Goal: Task Accomplishment & Management: Manage account settings

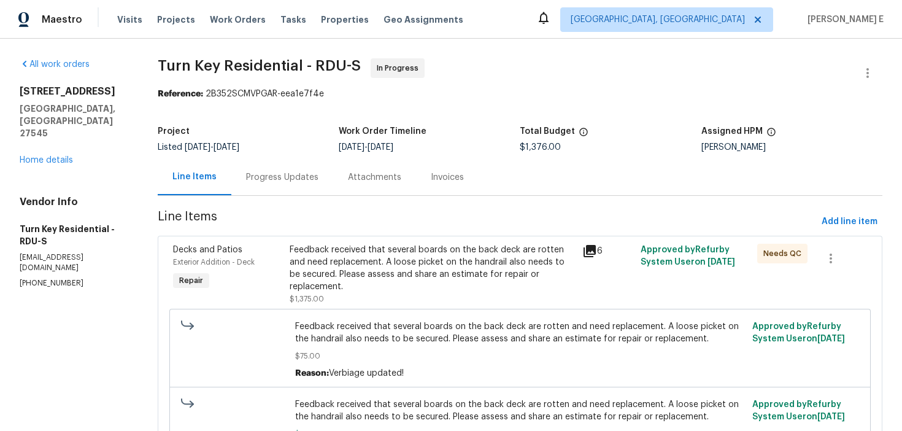
click at [333, 195] on div "Progress Updates" at bounding box center [282, 177] width 102 height 36
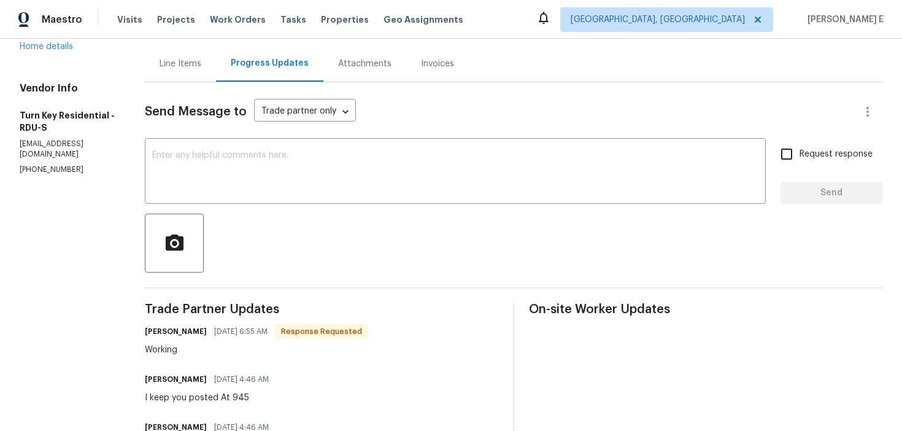
scroll to position [68, 0]
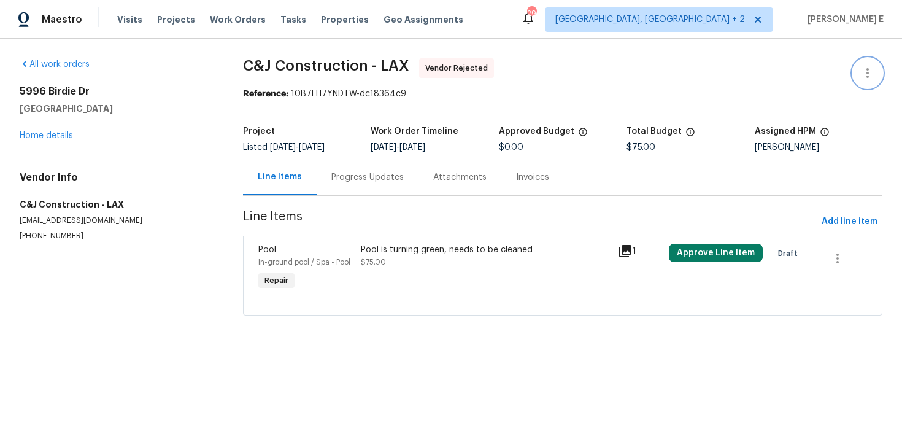
click at [865, 72] on icon "button" at bounding box center [868, 73] width 15 height 15
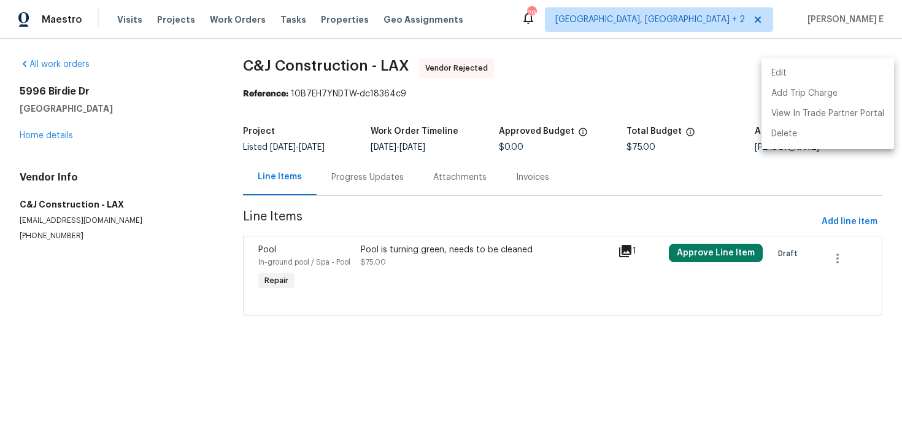
click at [770, 63] on ul "Edit Add Trip Charge View In Trade Partner Portal Delete" at bounding box center [828, 103] width 133 height 91
click at [768, 73] on li "Edit" at bounding box center [828, 73] width 133 height 20
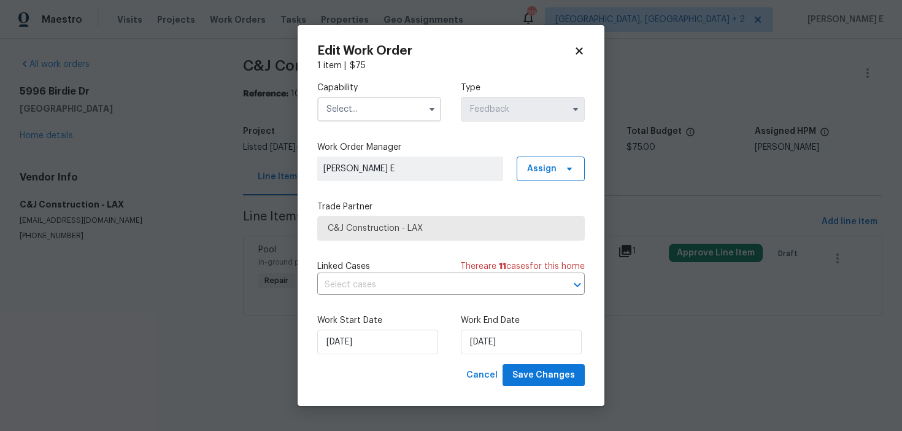
click at [327, 108] on input "text" at bounding box center [379, 109] width 124 height 25
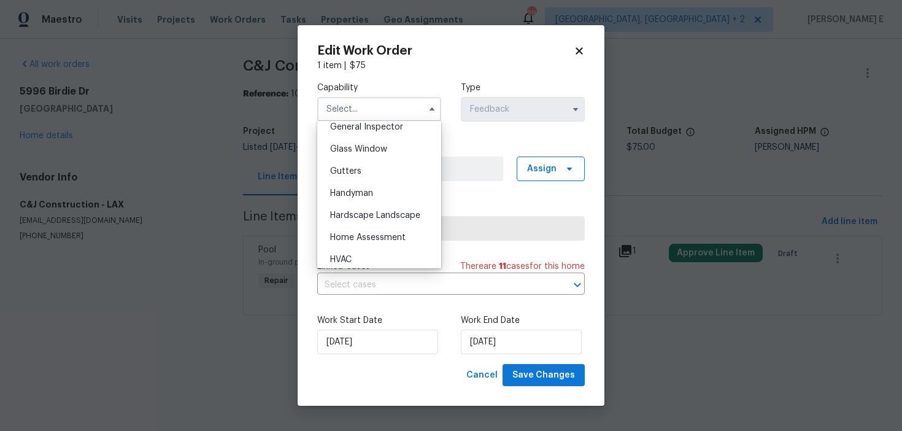
scroll to position [618, 0]
click at [331, 195] on span "Handyman" at bounding box center [351, 192] width 43 height 9
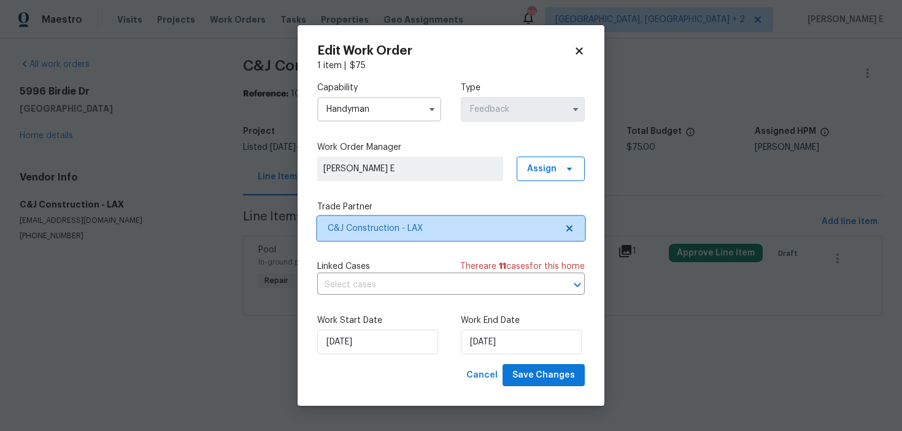
click at [365, 234] on span "C&J Construction - LAX" at bounding box center [442, 228] width 229 height 12
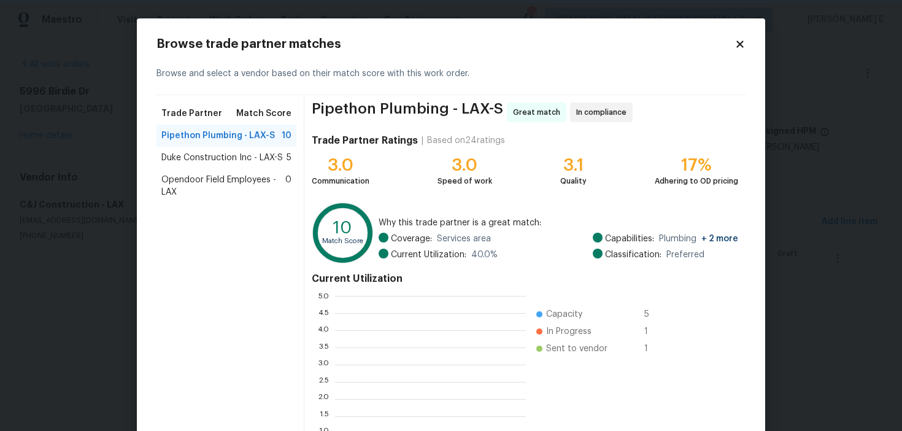
scroll to position [172, 191]
click at [743, 39] on icon at bounding box center [740, 44] width 11 height 11
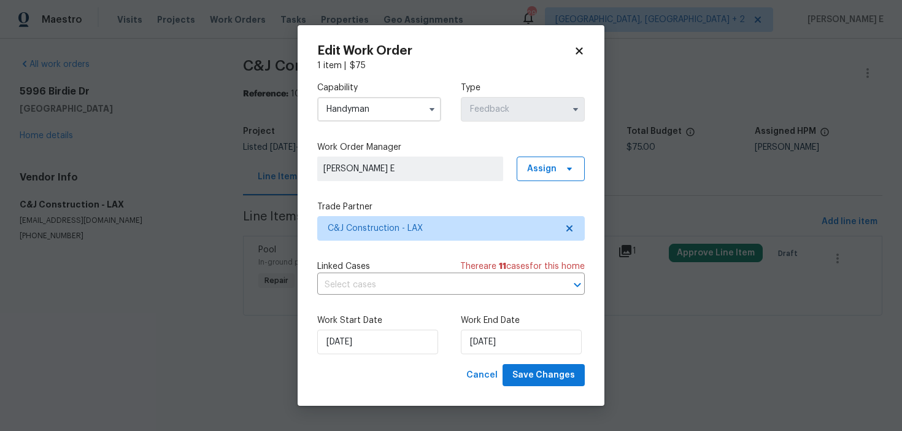
click at [348, 93] on label "Capability" at bounding box center [379, 88] width 124 height 12
click at [345, 116] on input "Handyman" at bounding box center [379, 109] width 124 height 25
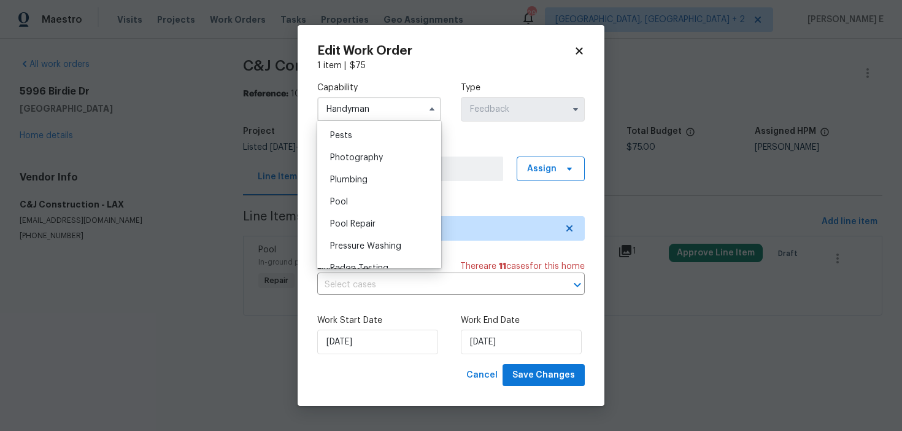
scroll to position [1054, 0]
click at [335, 200] on span "Pool" at bounding box center [339, 201] width 18 height 9
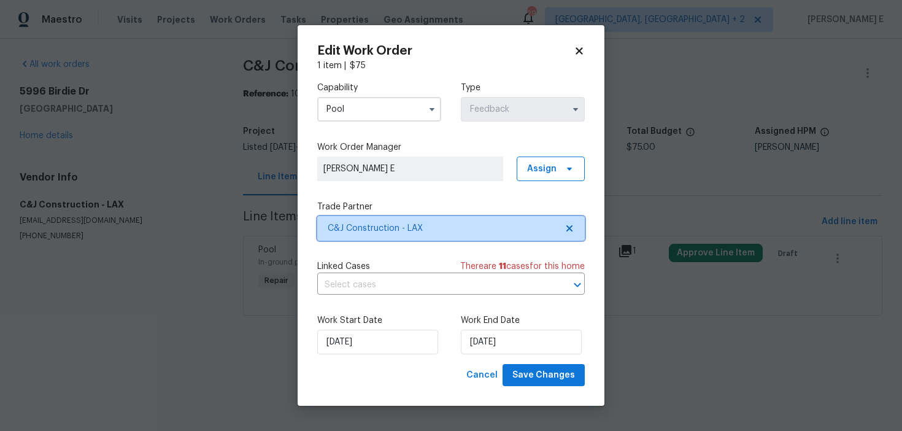
click at [373, 231] on span "C&J Construction - LAX" at bounding box center [442, 228] width 229 height 12
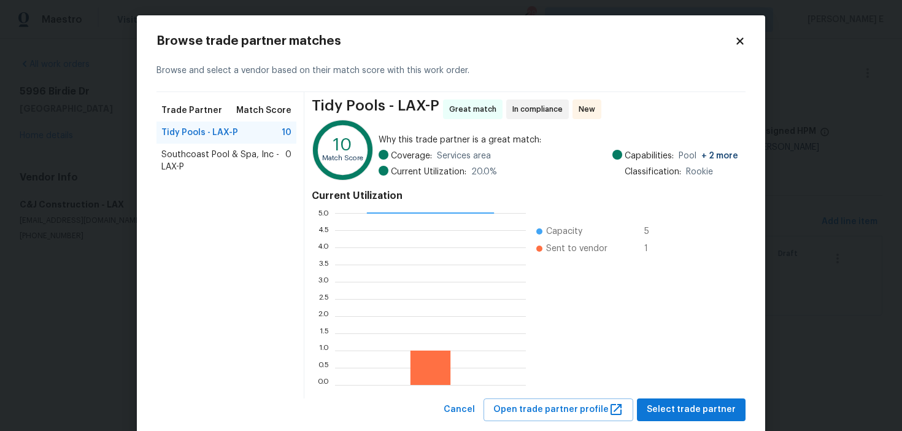
scroll to position [2, 0]
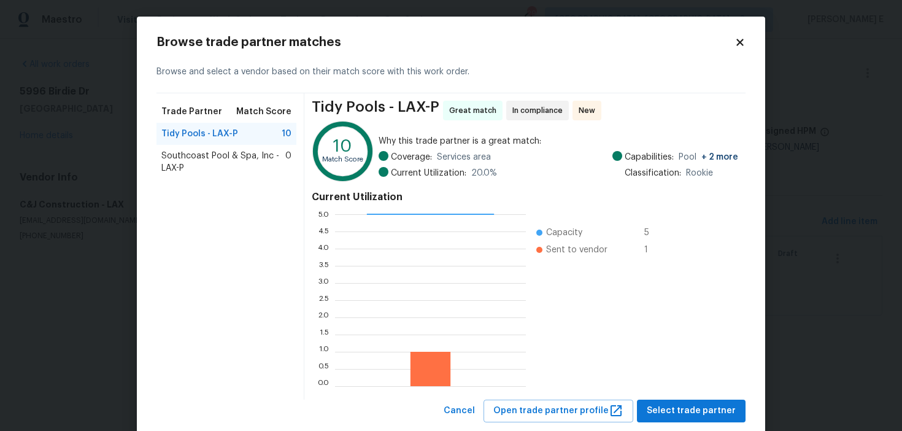
click at [202, 160] on span "Southcoast Pool & Spa, Inc - LAX-P" at bounding box center [223, 162] width 124 height 25
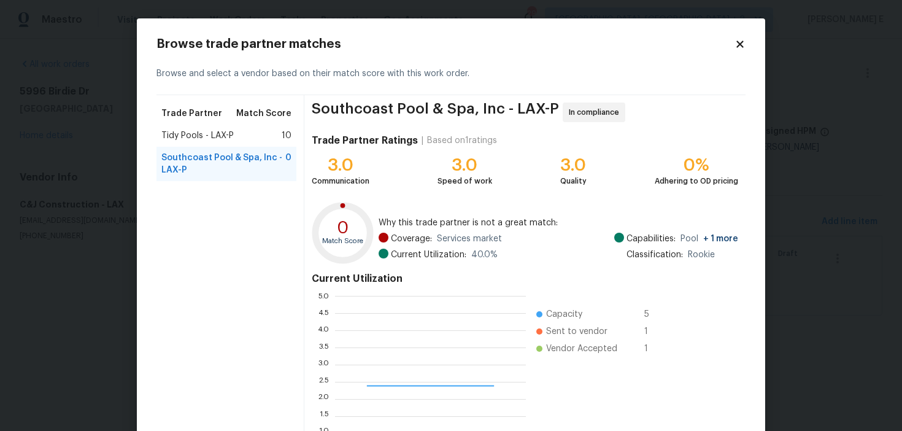
scroll to position [172, 191]
click at [734, 44] on h2 "Browse trade partner matches" at bounding box center [446, 44] width 578 height 12
click at [745, 44] on icon at bounding box center [740, 44] width 11 height 11
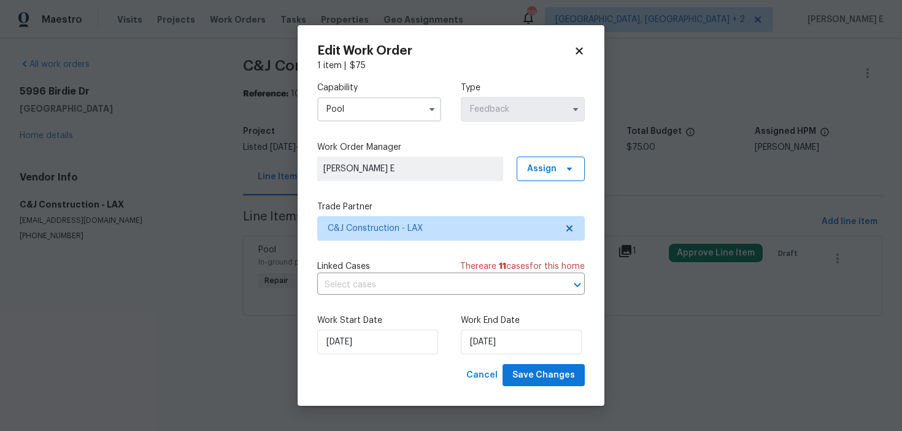
click at [590, 134] on div "Edit Work Order 1 item | $ 75 Capability Pool Type Feedback Work Order Manager …" at bounding box center [451, 215] width 307 height 381
click at [409, 229] on span "C&J Construction - LAX" at bounding box center [442, 228] width 229 height 12
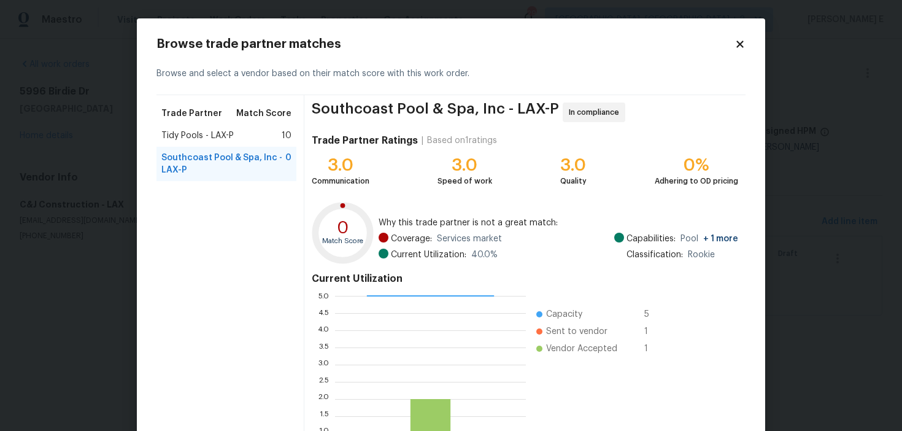
click at [279, 137] on div "Tidy Pools - LAX-P 10" at bounding box center [226, 136] width 130 height 12
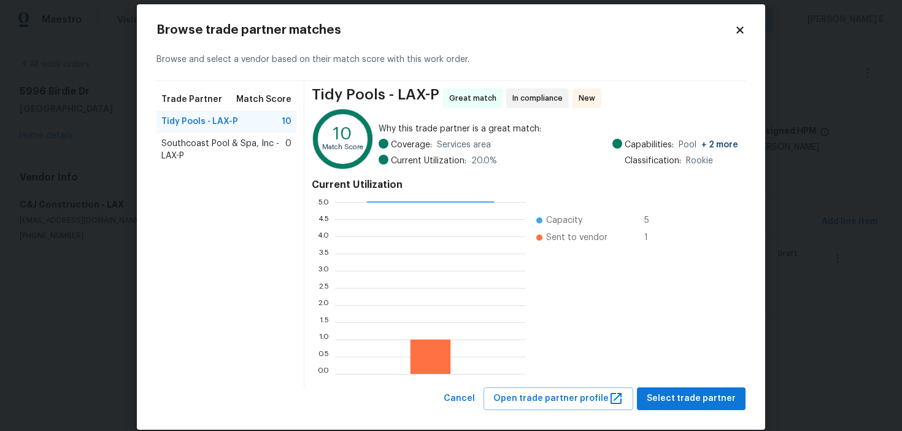
scroll to position [15, 0]
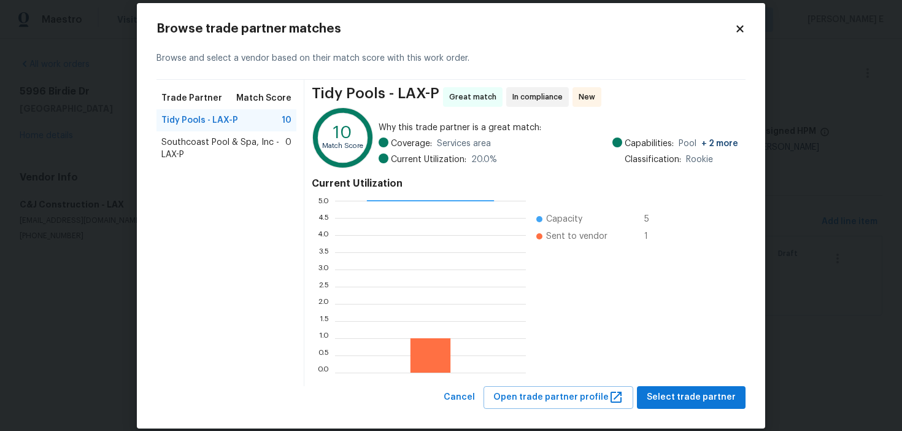
click at [751, 28] on div "Browse trade partner matches Browse and select a vendor based on their match sc…" at bounding box center [451, 215] width 629 height 425
click at [740, 26] on icon at bounding box center [740, 28] width 11 height 11
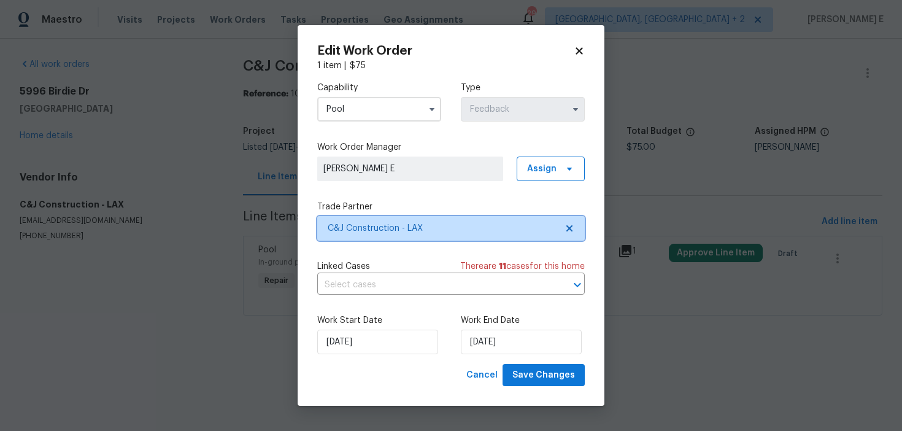
scroll to position [0, 0]
click at [402, 104] on input "Pool" at bounding box center [379, 109] width 124 height 25
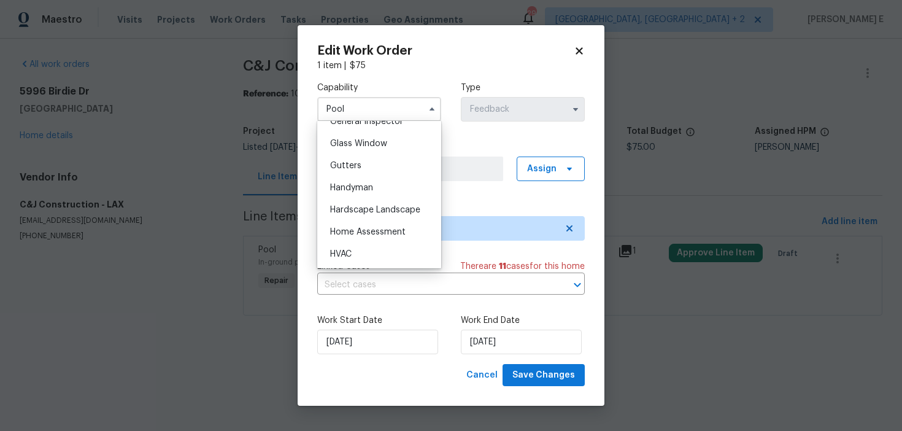
scroll to position [636, 0]
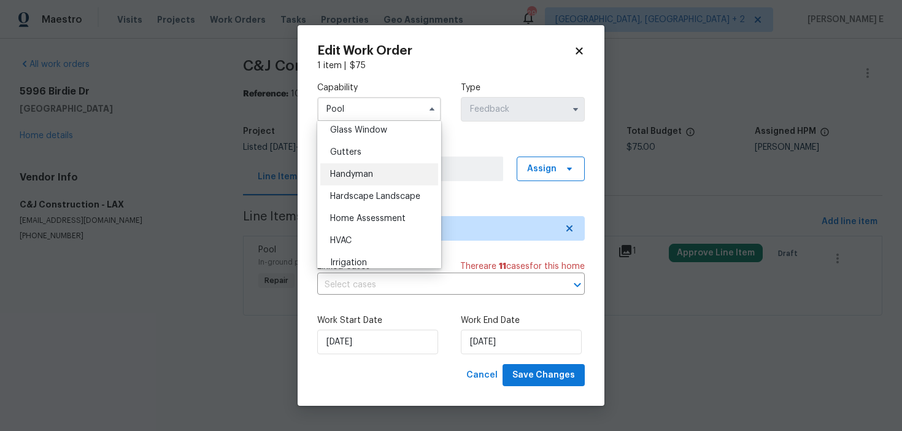
click at [384, 177] on div "Handyman" at bounding box center [379, 174] width 118 height 22
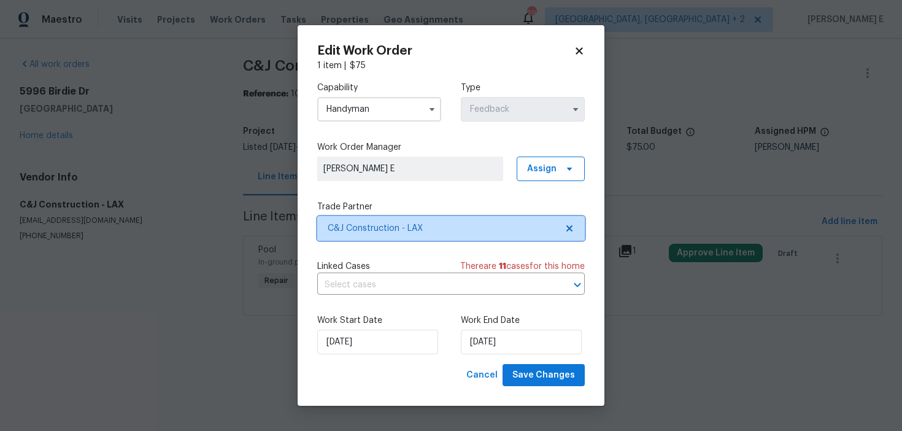
click at [437, 227] on span "C&J Construction - LAX" at bounding box center [442, 228] width 229 height 12
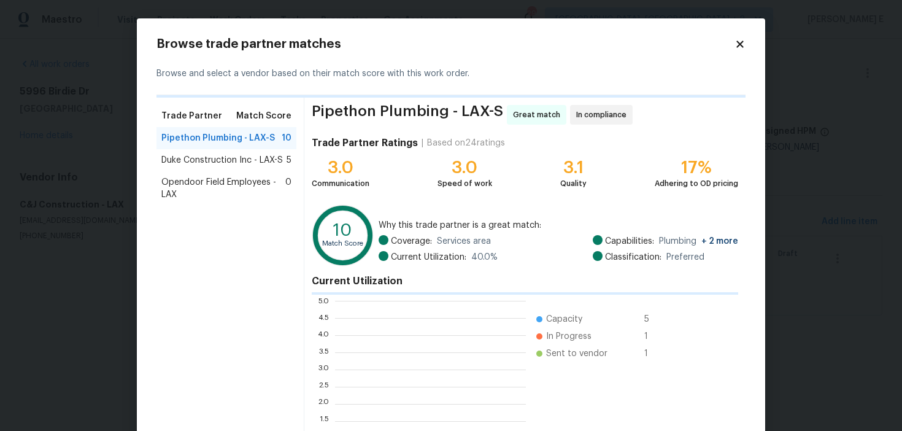
scroll to position [172, 191]
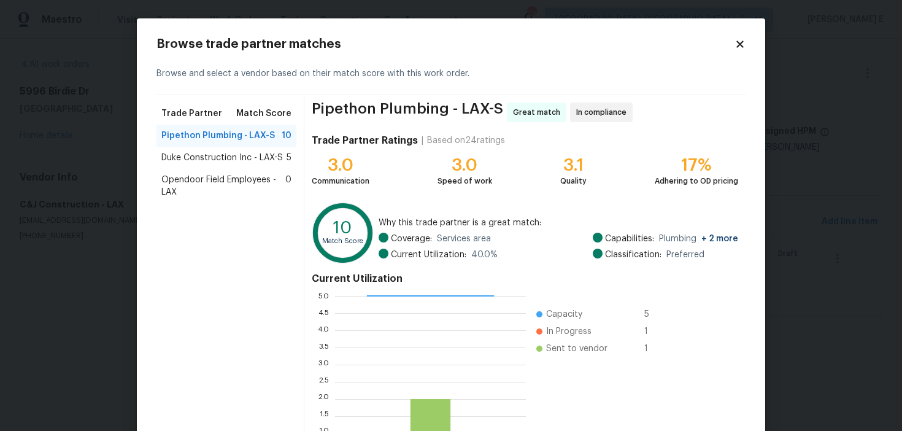
click at [744, 45] on icon at bounding box center [740, 44] width 11 height 11
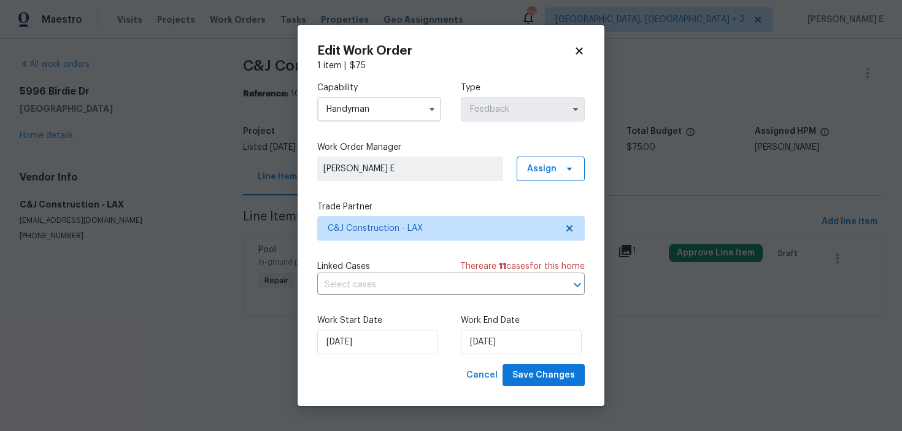
click at [352, 114] on input "Handyman" at bounding box center [379, 109] width 124 height 25
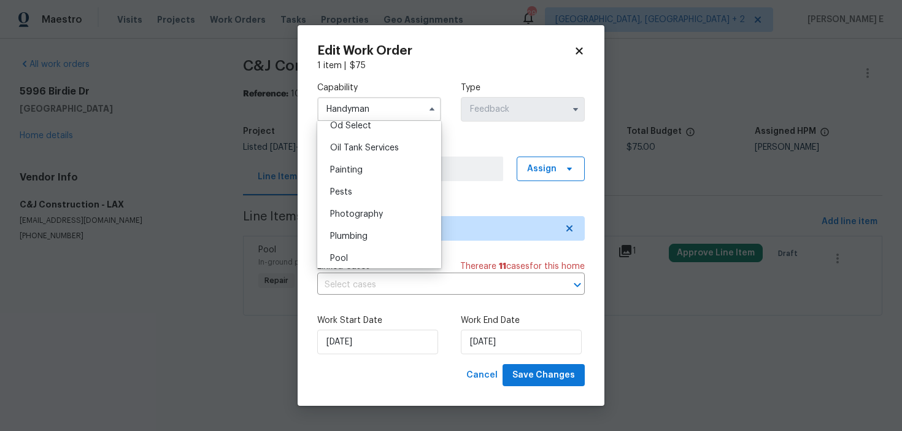
scroll to position [1031, 0]
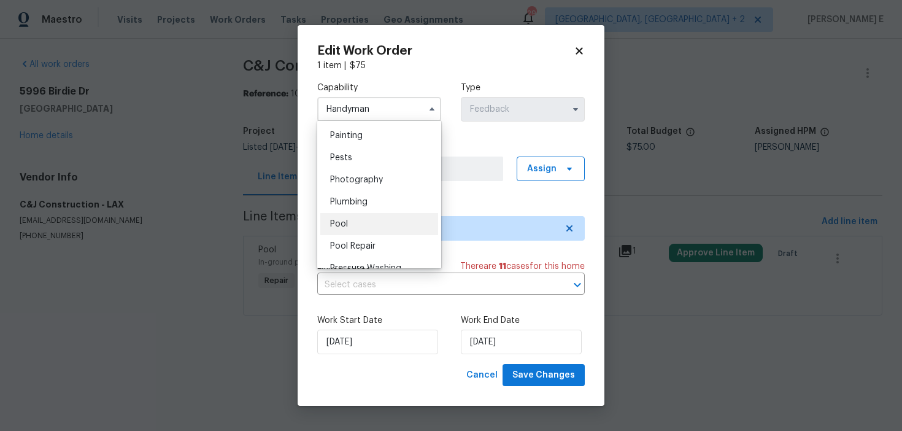
click at [354, 225] on div "Pool" at bounding box center [379, 224] width 118 height 22
type input "Pool"
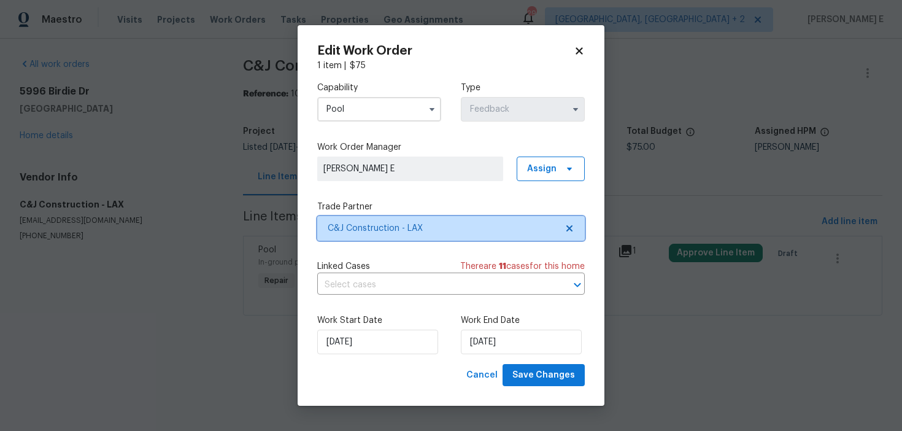
click at [381, 232] on span "C&J Construction - LAX" at bounding box center [442, 228] width 229 height 12
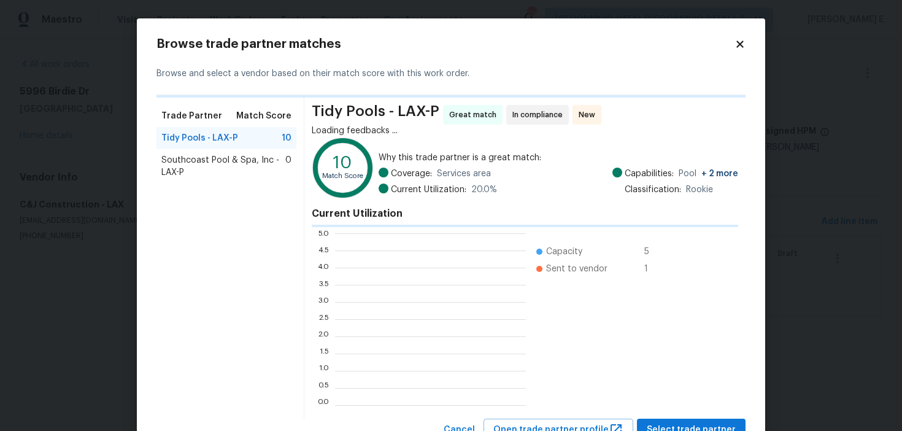
scroll to position [172, 191]
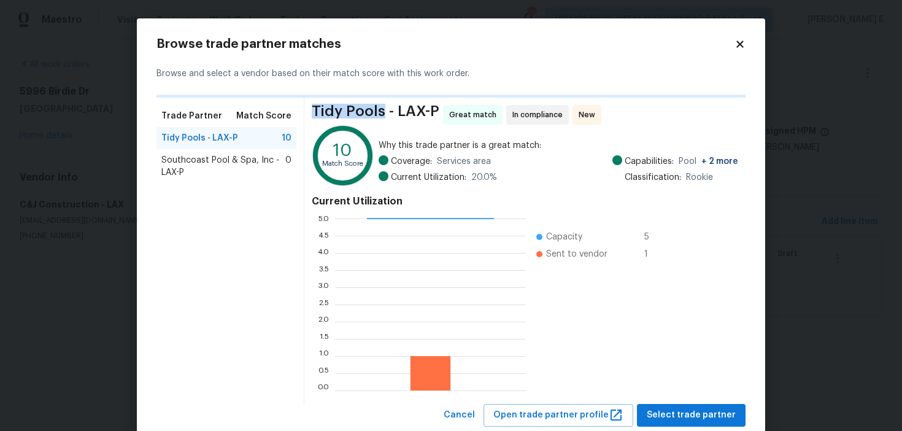
drag, startPoint x: 314, startPoint y: 112, endPoint x: 382, endPoint y: 115, distance: 68.8
click at [382, 115] on span "Tidy Pools - LAX-P" at bounding box center [376, 115] width 128 height 20
copy span "Tidy Pools"
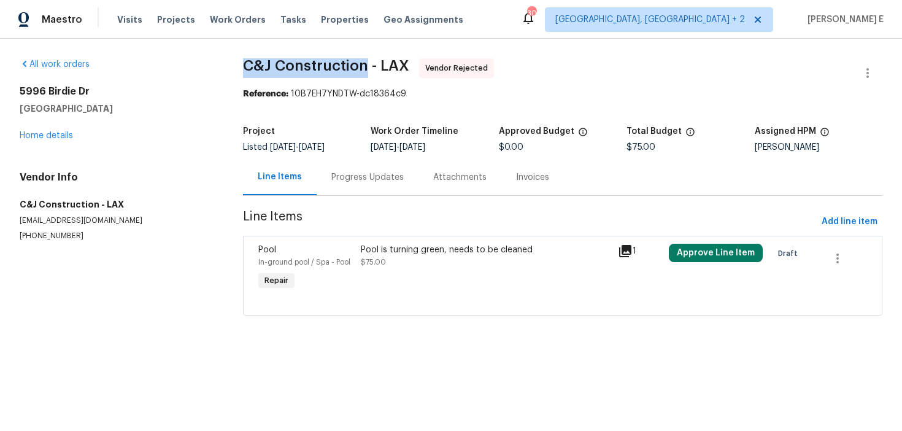
drag, startPoint x: 246, startPoint y: 62, endPoint x: 367, endPoint y: 64, distance: 121.0
click at [367, 64] on span "C&J Construction - LAX" at bounding box center [326, 65] width 166 height 15
copy span "C&J Construction"
click at [866, 72] on icon "button" at bounding box center [868, 73] width 15 height 15
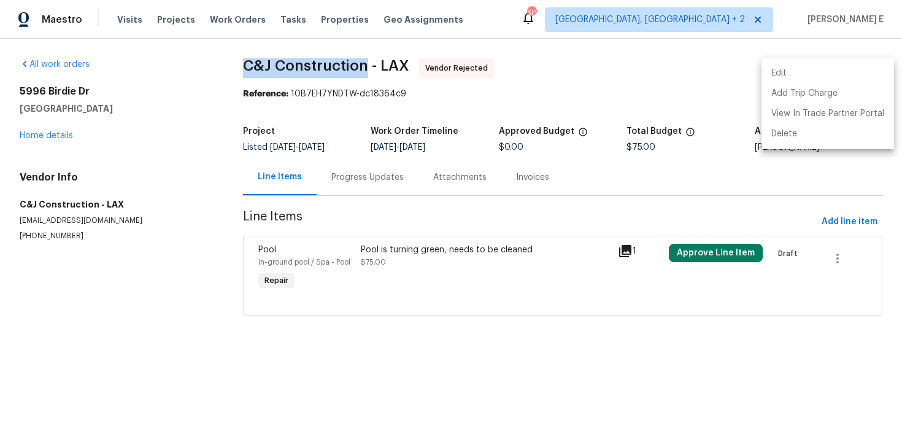
click at [791, 66] on li "Edit" at bounding box center [828, 73] width 133 height 20
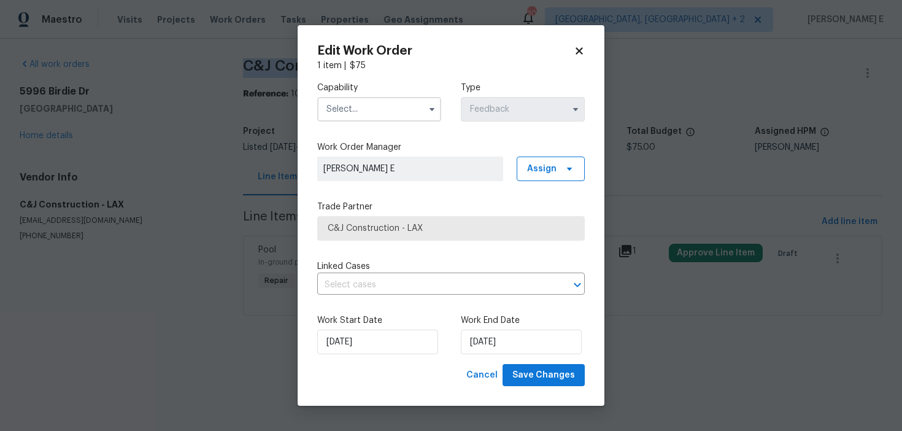
click at [381, 117] on input "text" at bounding box center [379, 109] width 124 height 25
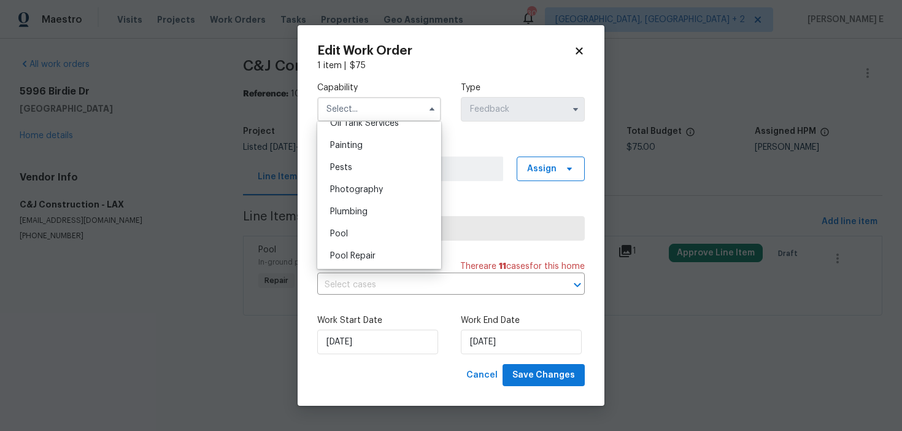
scroll to position [1047, 0]
click at [354, 201] on div "Pool" at bounding box center [379, 209] width 118 height 22
type input "Pool"
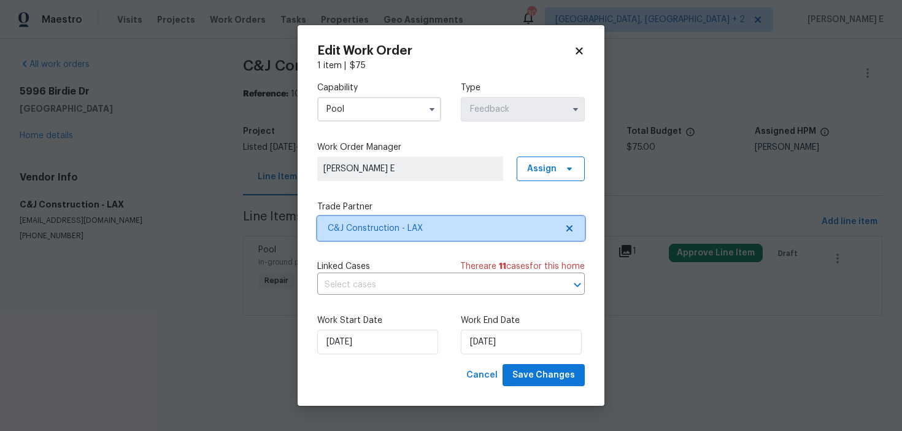
click at [358, 219] on span "C&J Construction - LAX" at bounding box center [451, 228] width 268 height 25
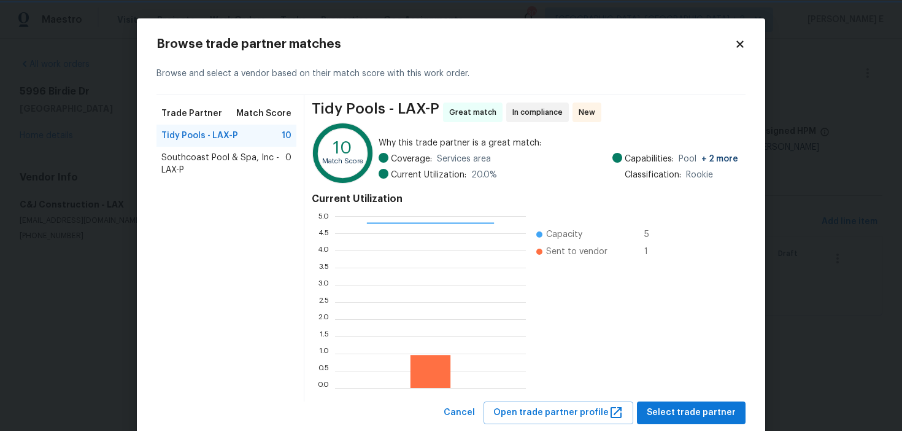
scroll to position [31, 0]
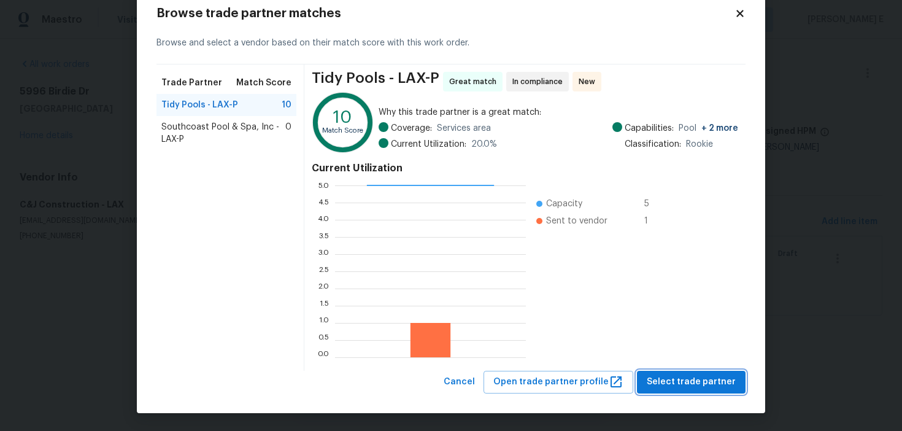
click at [669, 382] on span "Select trade partner" at bounding box center [691, 381] width 89 height 15
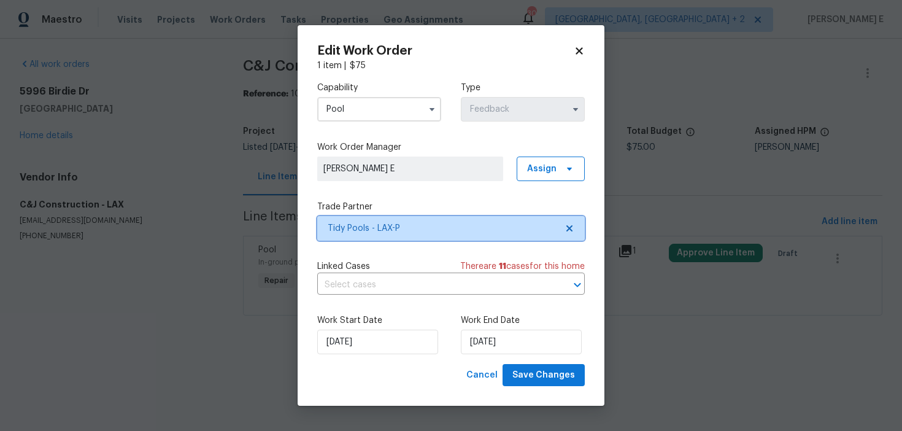
scroll to position [0, 0]
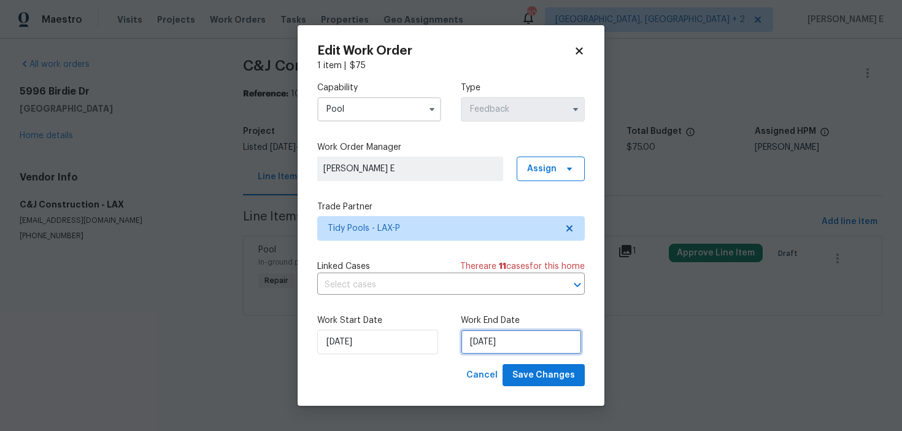
click at [495, 338] on input "08/09/2025" at bounding box center [521, 342] width 121 height 25
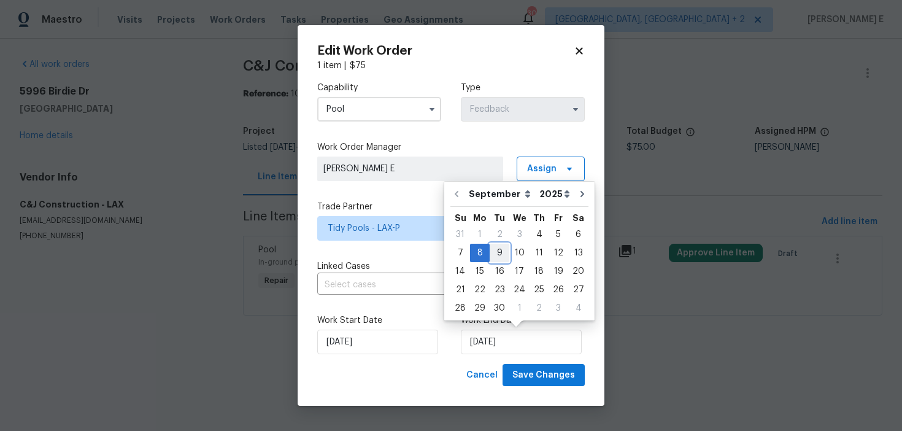
click at [496, 254] on div "9" at bounding box center [500, 252] width 20 height 17
type input "09/09/2025"
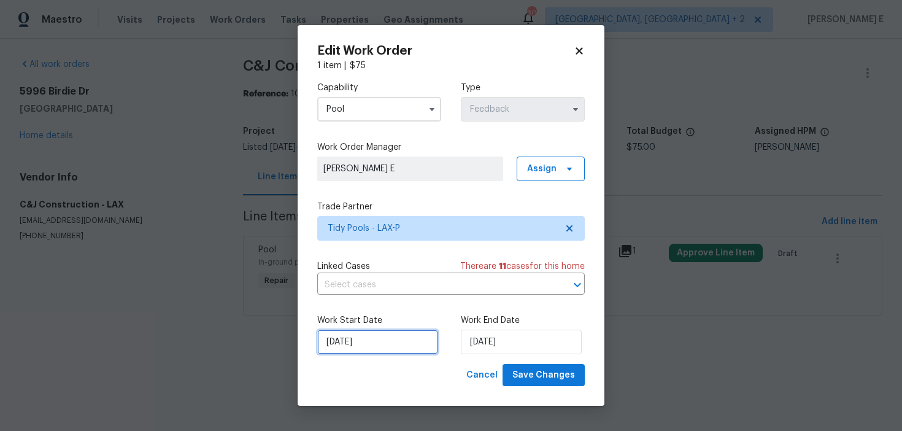
click at [376, 342] on input "04/09/2025" at bounding box center [377, 342] width 121 height 25
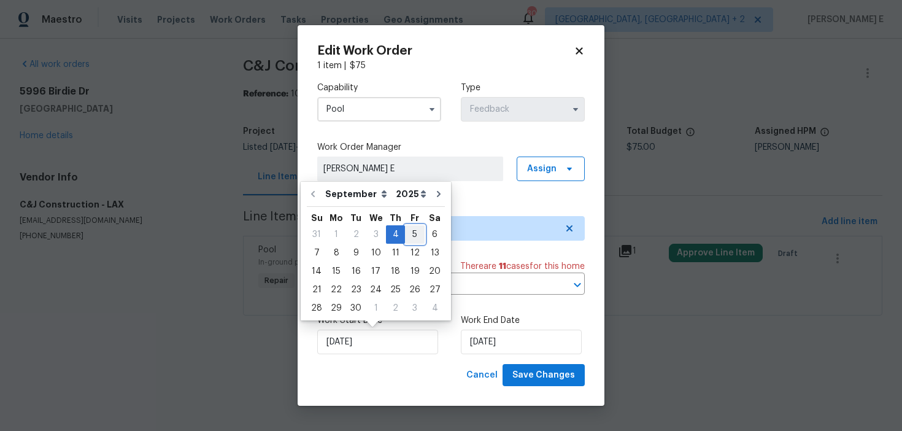
click at [409, 233] on div "5" at bounding box center [415, 234] width 20 height 17
type input "05/09/2025"
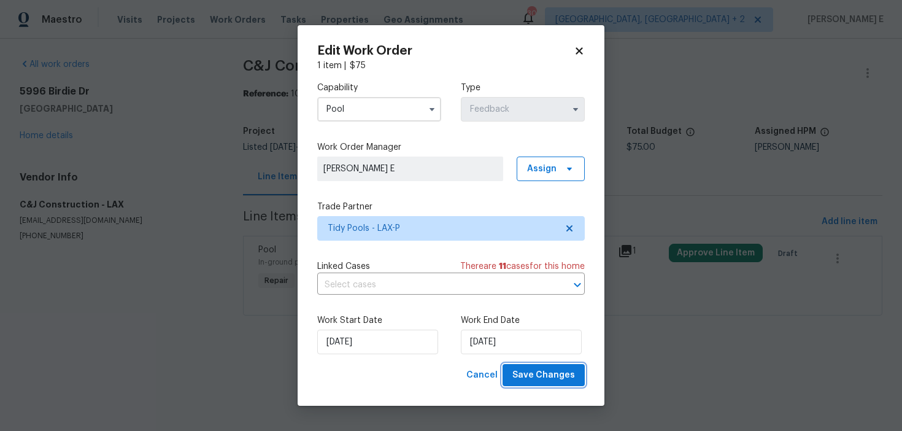
click at [523, 381] on span "Save Changes" at bounding box center [544, 375] width 63 height 15
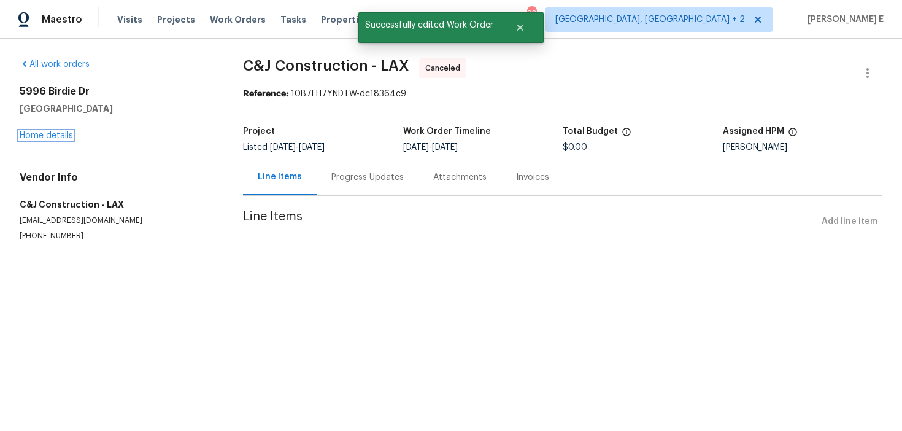
click at [61, 138] on link "Home details" at bounding box center [46, 135] width 53 height 9
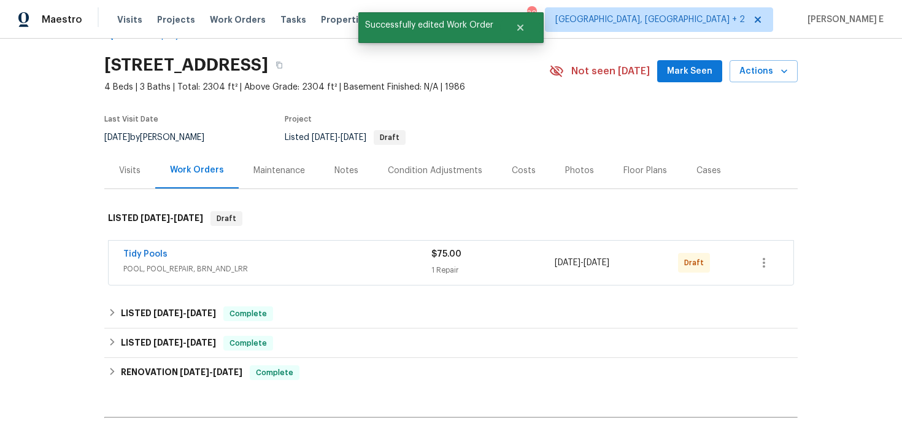
scroll to position [45, 0]
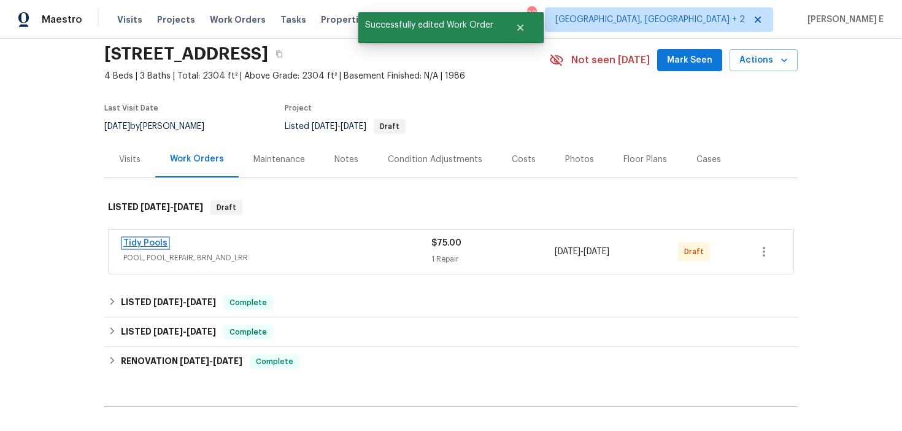
click at [160, 243] on link "Tidy Pools" at bounding box center [145, 243] width 44 height 9
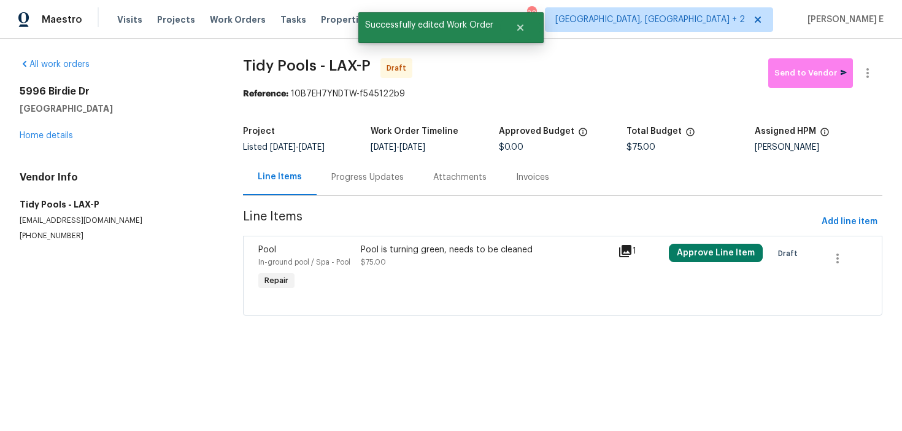
click at [445, 252] on div "Pool is turning green, needs to be cleaned" at bounding box center [485, 250] width 249 height 12
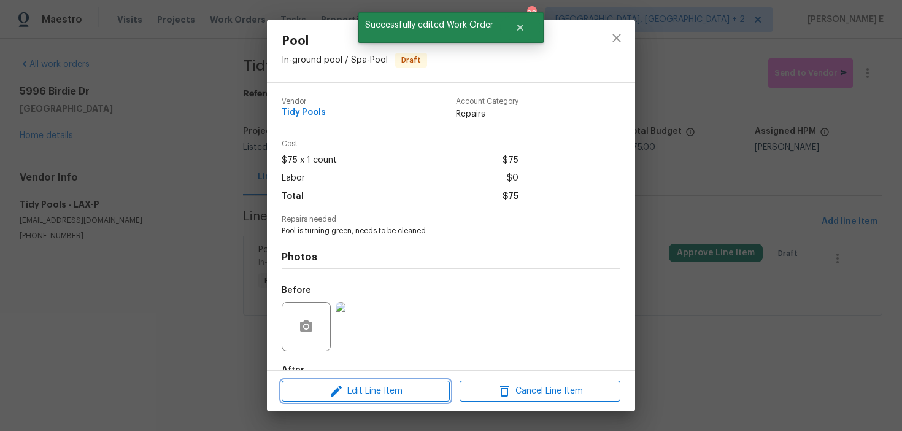
click at [370, 400] on button "Edit Line Item" at bounding box center [366, 391] width 168 height 21
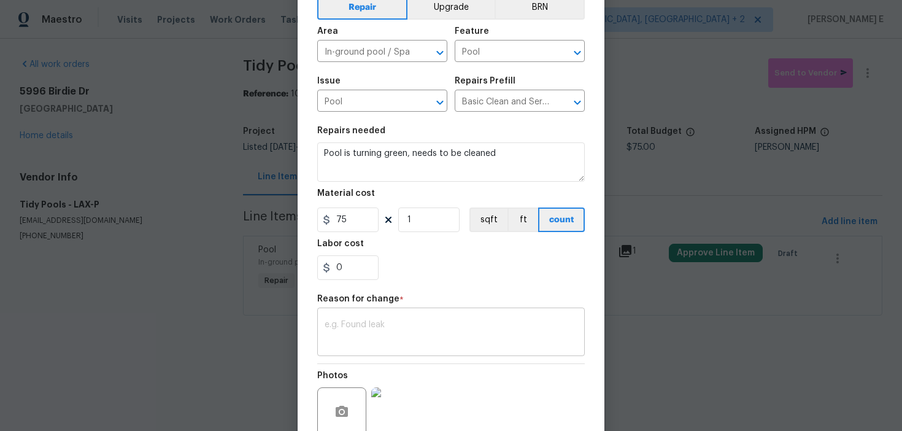
scroll to position [68, 0]
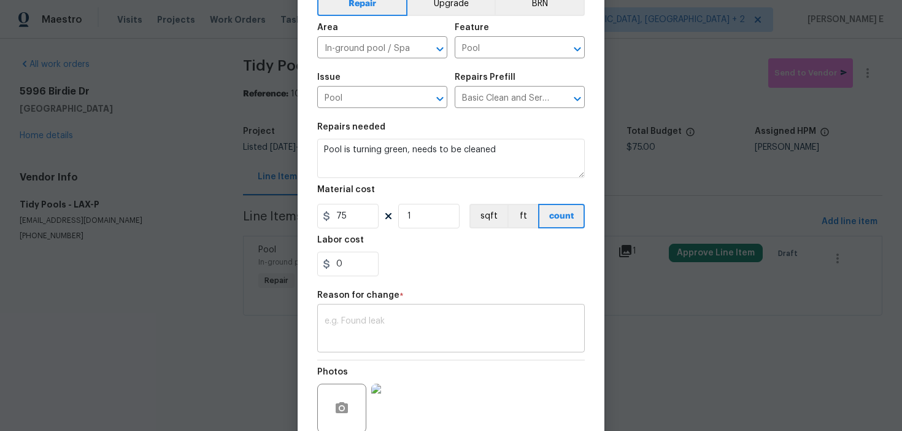
click at [387, 347] on div "x ​" at bounding box center [451, 329] width 268 height 45
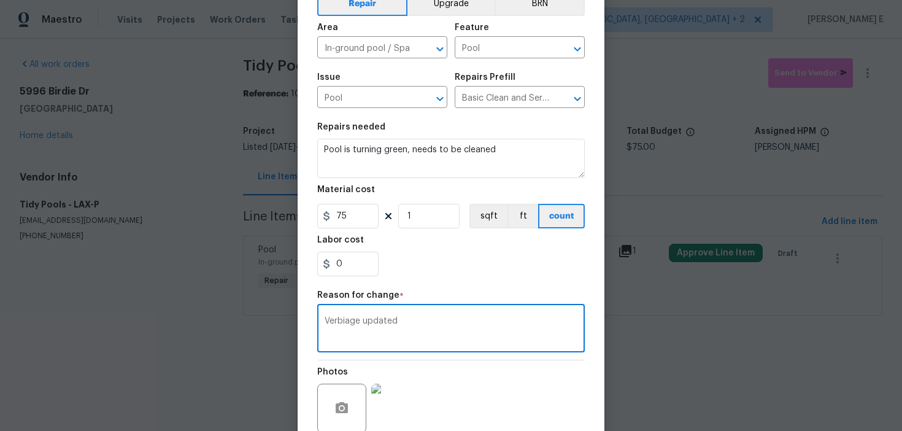
scroll to position [174, 0]
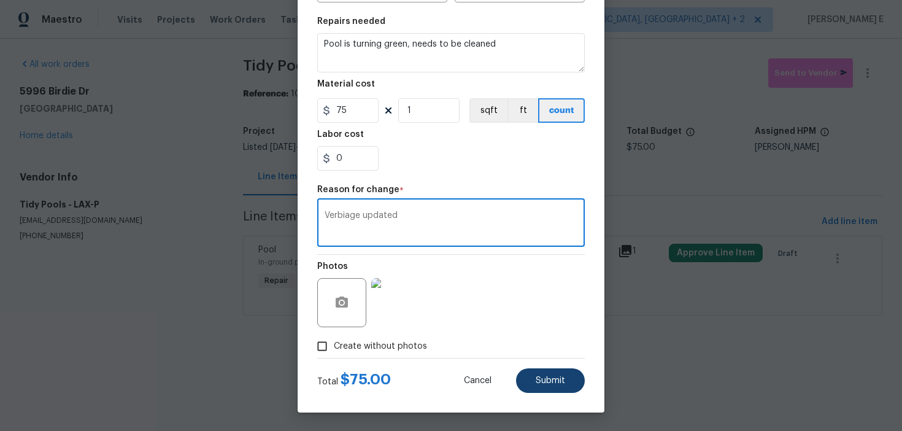
type textarea "Verbiage updated"
click at [565, 382] on span "Submit" at bounding box center [550, 380] width 29 height 9
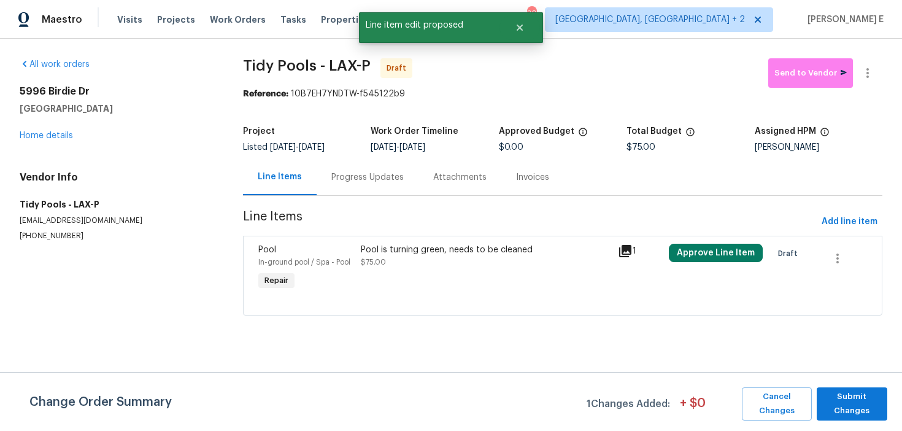
scroll to position [0, 0]
click at [830, 398] on span "Submit Changes" at bounding box center [852, 404] width 58 height 28
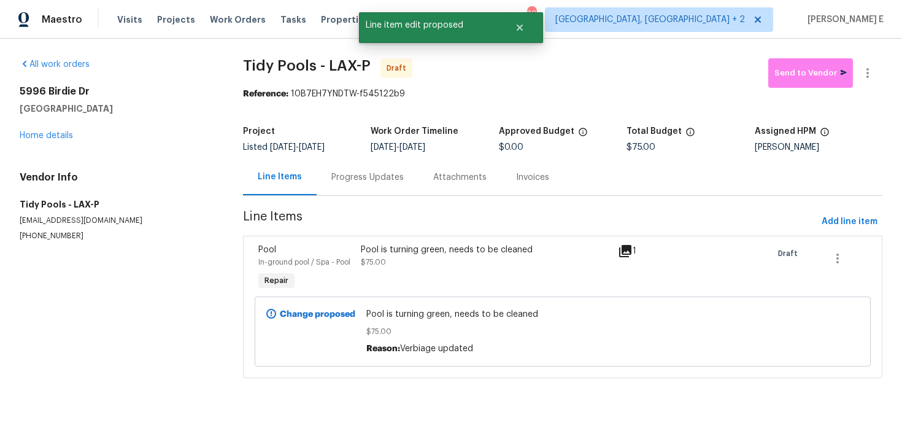
click at [358, 170] on div "Progress Updates" at bounding box center [368, 177] width 102 height 36
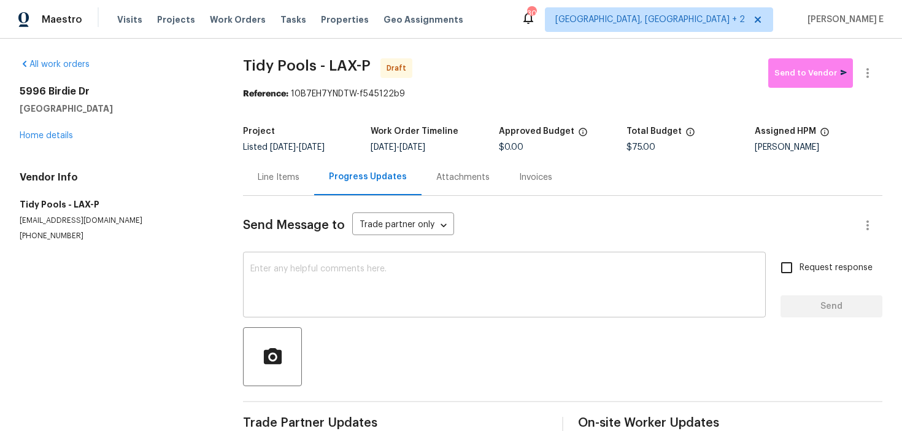
click at [295, 270] on textarea at bounding box center [504, 286] width 508 height 43
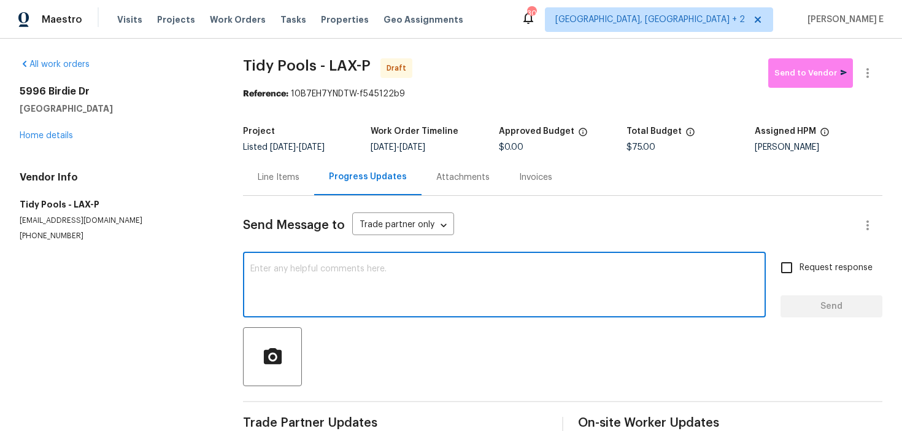
paste textarea "Hi this is Keerthana with Opendoor. I’m confirming you received the WO for the …"
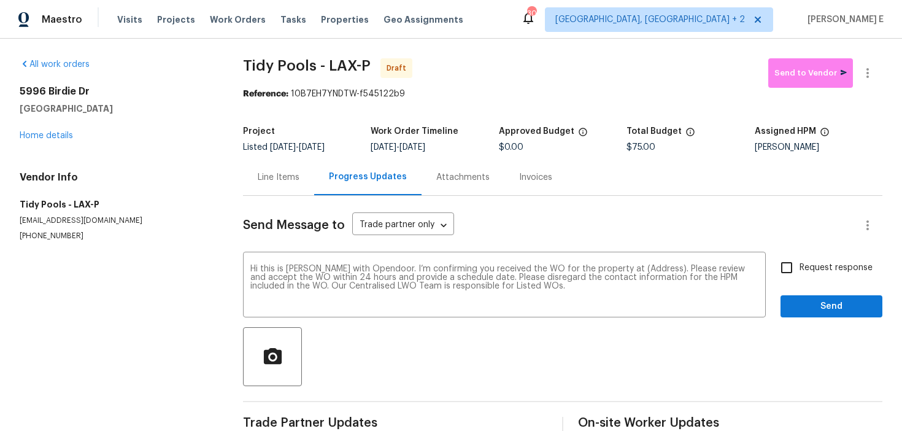
drag, startPoint x: 19, startPoint y: 89, endPoint x: 106, endPoint y: 110, distance: 89.0
click at [106, 110] on div "All work orders 5996 Birdie Dr La Verne, CA 91750 Home details Vendor Info Tidy…" at bounding box center [451, 247] width 902 height 417
copy div "5996 Birdie Dr La Verne, CA 91750"
click at [632, 270] on textarea "Hi this is Keerthana with Opendoor. I’m confirming you received the WO for the …" at bounding box center [504, 286] width 508 height 43
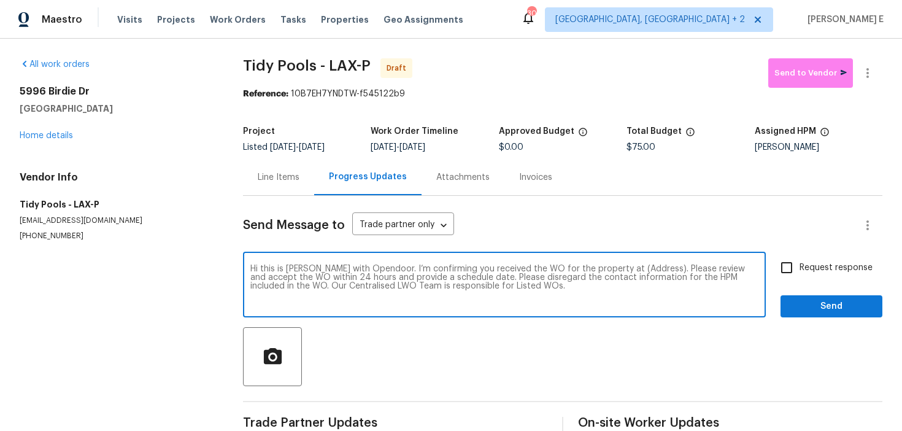
click at [632, 270] on textarea "Hi this is Keerthana with Opendoor. I’m confirming you received the WO for the …" at bounding box center [504, 286] width 508 height 43
paste textarea "5996 Birdie Dr La Verne, CA 91750"
type textarea "Hi this is Keerthana with Opendoor. I’m confirming you received the WO for the …"
click at [839, 279] on label "Request response" at bounding box center [823, 268] width 99 height 26
click at [800, 279] on input "Request response" at bounding box center [787, 268] width 26 height 26
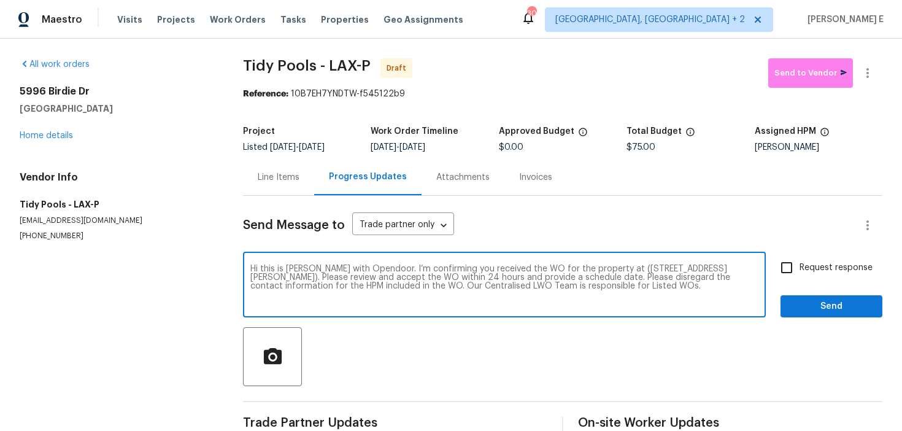
checkbox input "true"
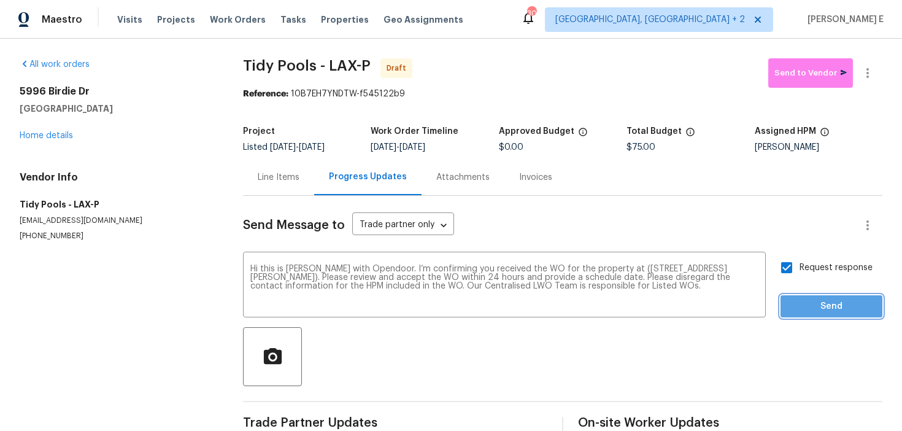
click at [822, 297] on button "Send" at bounding box center [832, 306] width 102 height 23
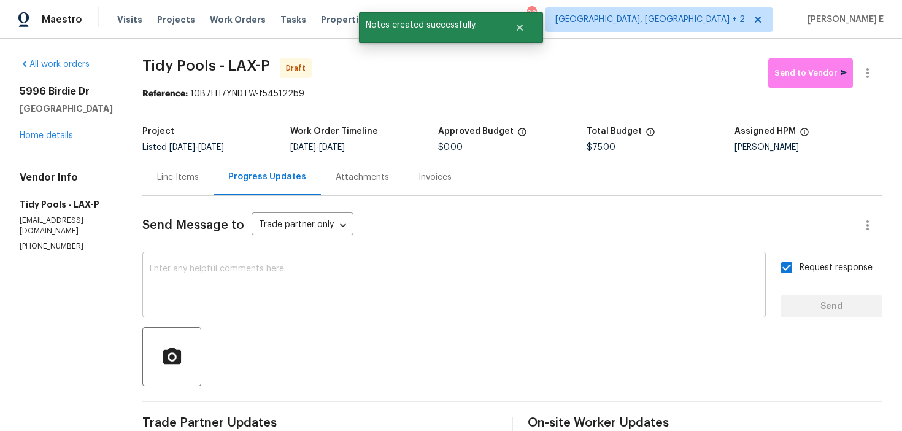
click at [374, 301] on textarea at bounding box center [454, 286] width 609 height 43
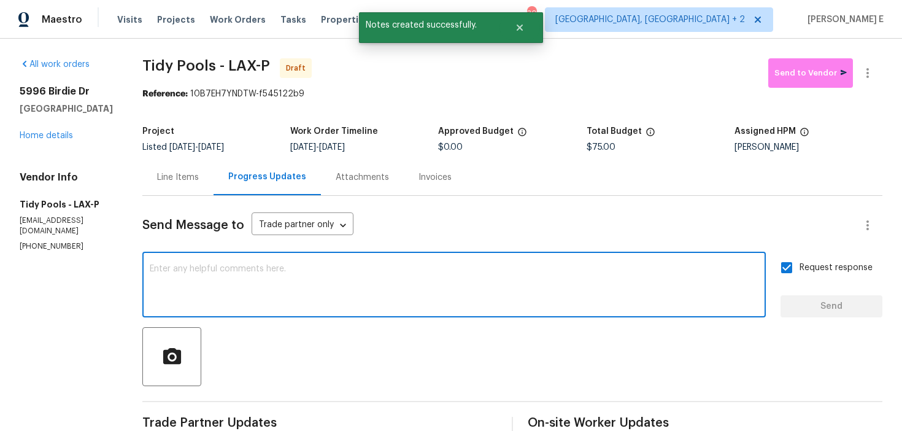
paste textarea "Attention All Work Orders must include before-photos (both close-up and wide-an…"
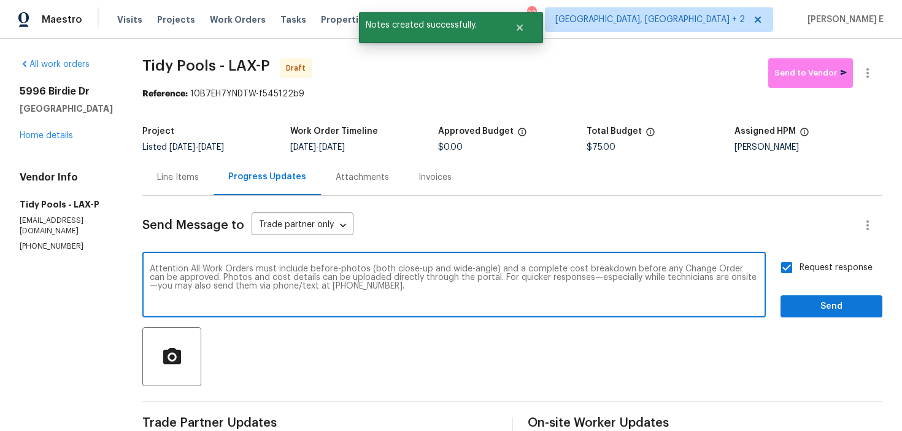
type textarea "Attention All Work Orders must include before-photos (both close-up and wide-an…"
click at [828, 303] on span "Send" at bounding box center [832, 306] width 82 height 15
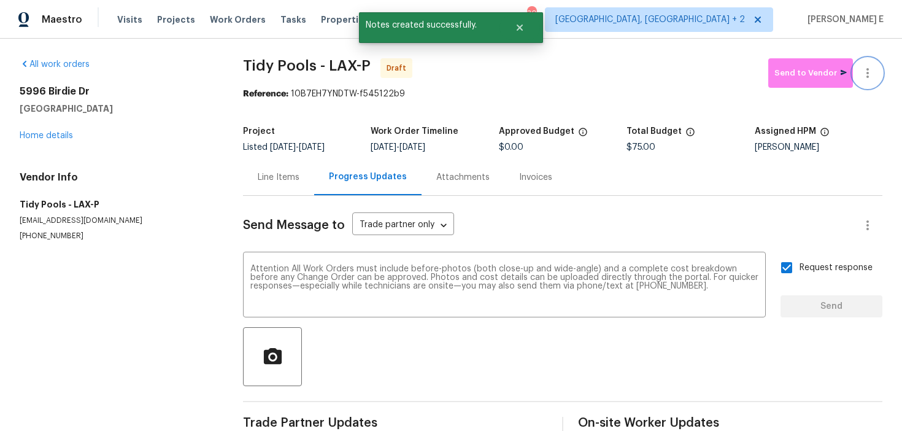
click at [869, 74] on icon "button" at bounding box center [868, 73] width 15 height 15
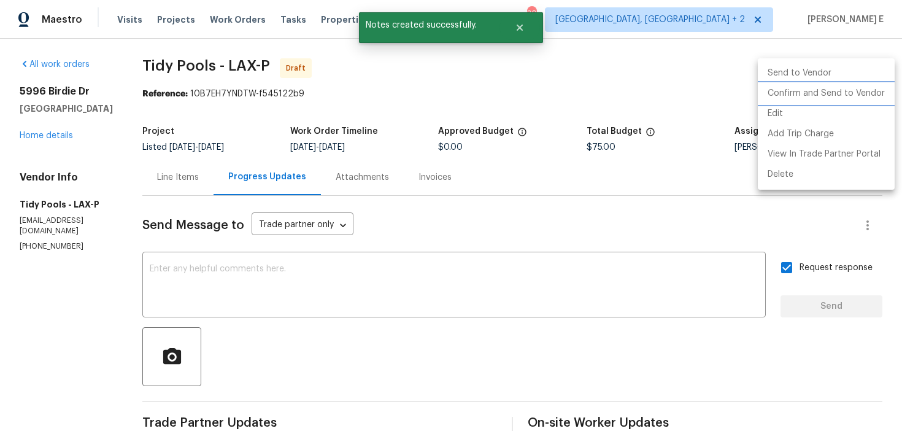
click at [807, 89] on li "Confirm and Send to Vendor" at bounding box center [826, 93] width 137 height 20
click at [321, 109] on div at bounding box center [451, 215] width 902 height 431
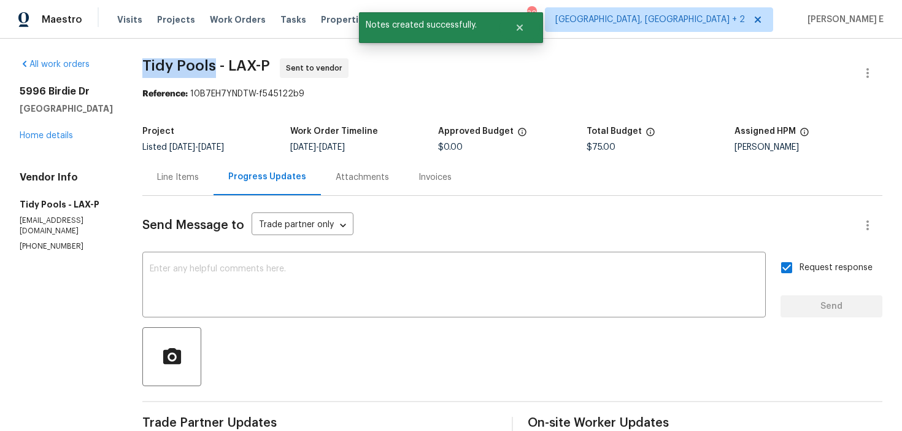
drag, startPoint x: 139, startPoint y: 61, endPoint x: 209, endPoint y: 64, distance: 69.4
click at [209, 64] on span "Tidy Pools - LAX-P" at bounding box center [206, 65] width 128 height 15
copy span "Tidy Pools"
